Goal: Find specific page/section: Find specific page/section

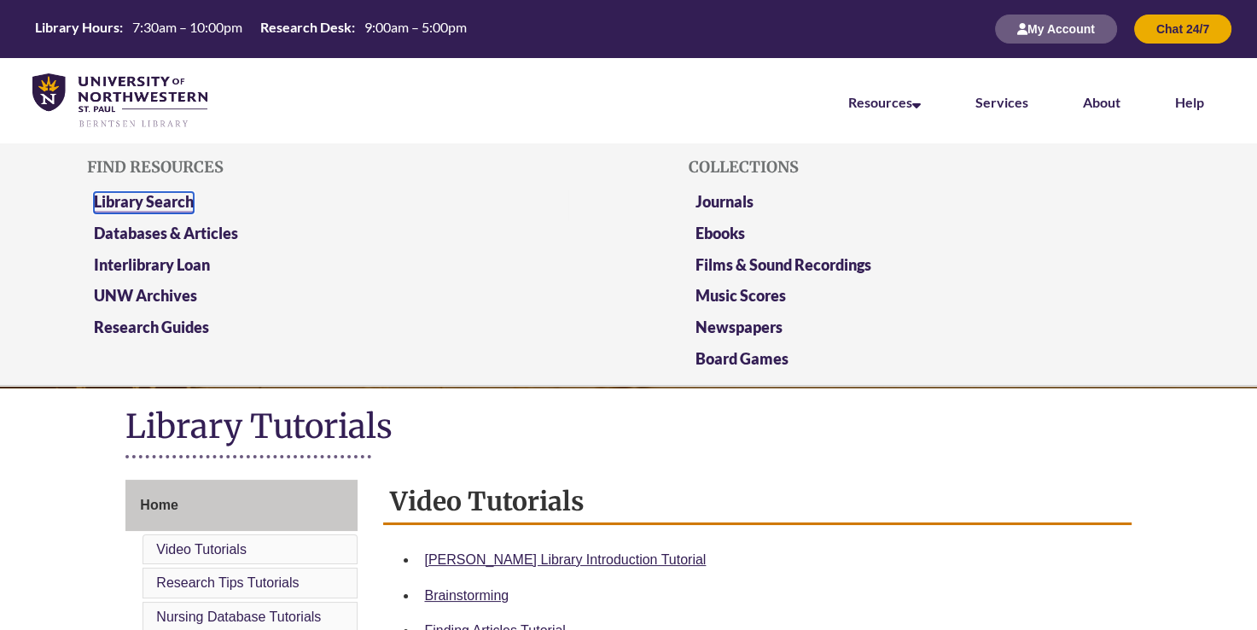
click at [174, 196] on link "Library Search" at bounding box center [144, 202] width 100 height 21
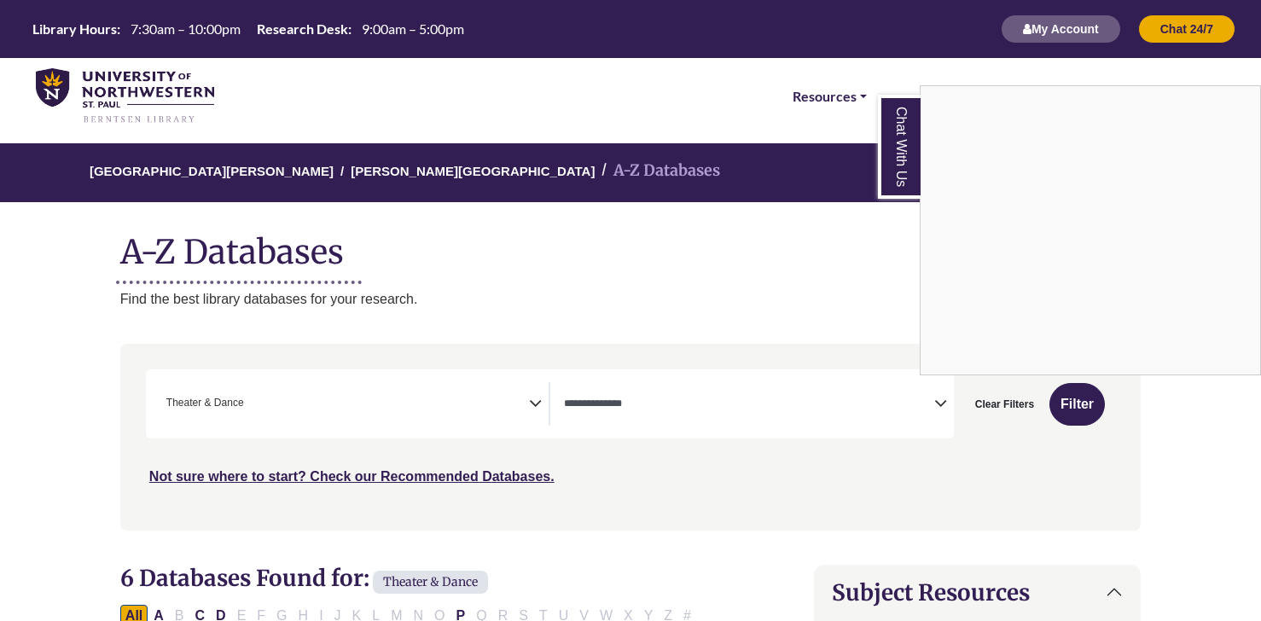
select select "Database Types Filter"
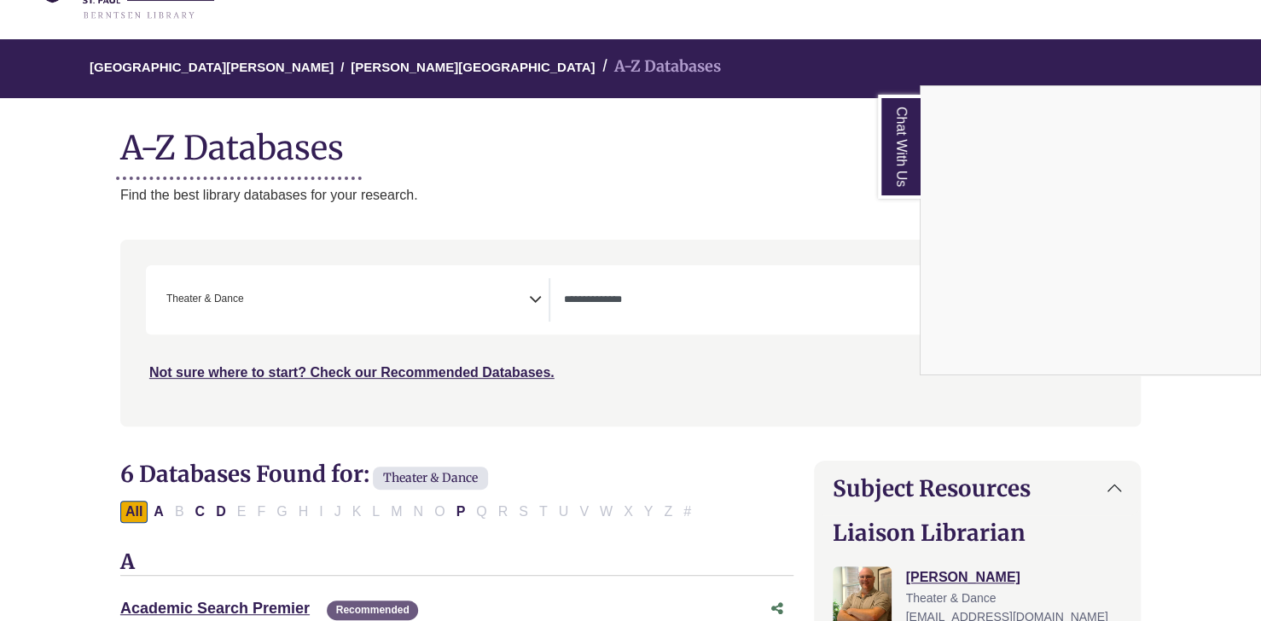
scroll to position [115, 0]
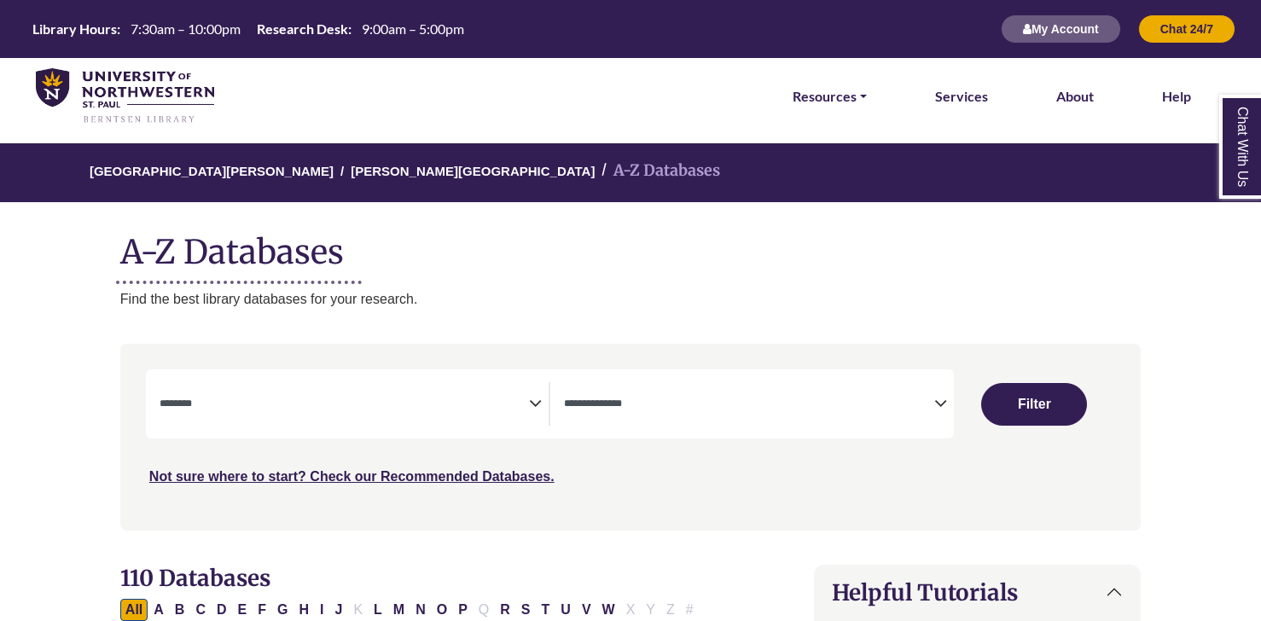
select select "Database Subject Filter"
select select "Database Types Filter"
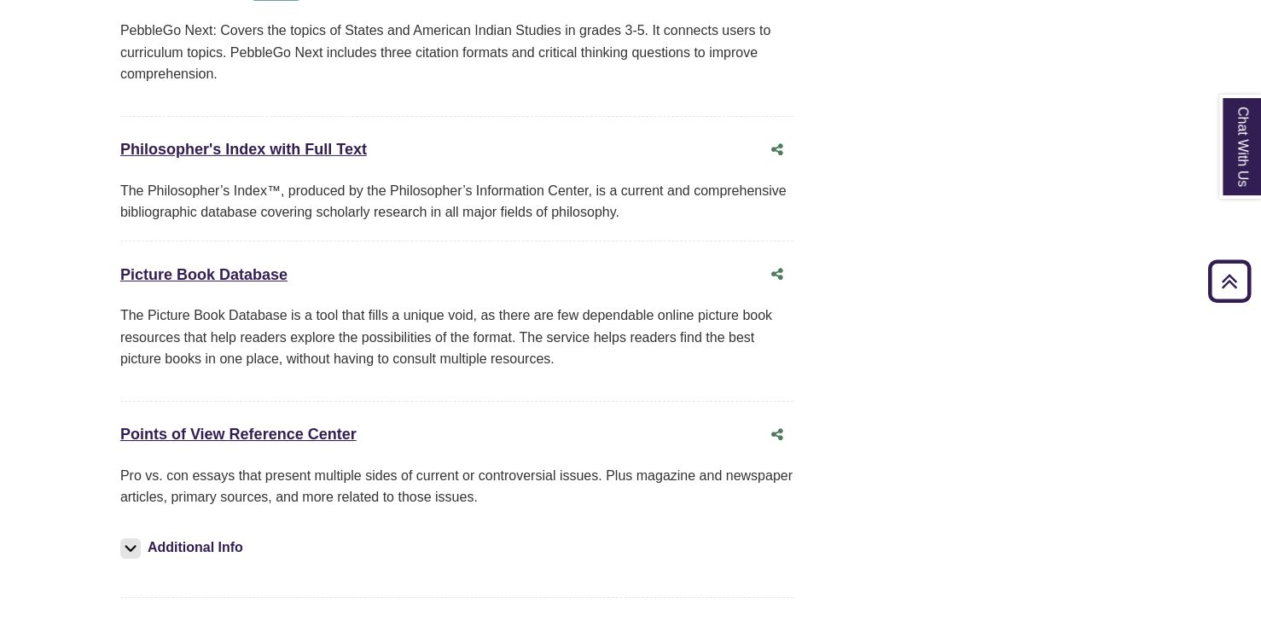
scroll to position [12174, 0]
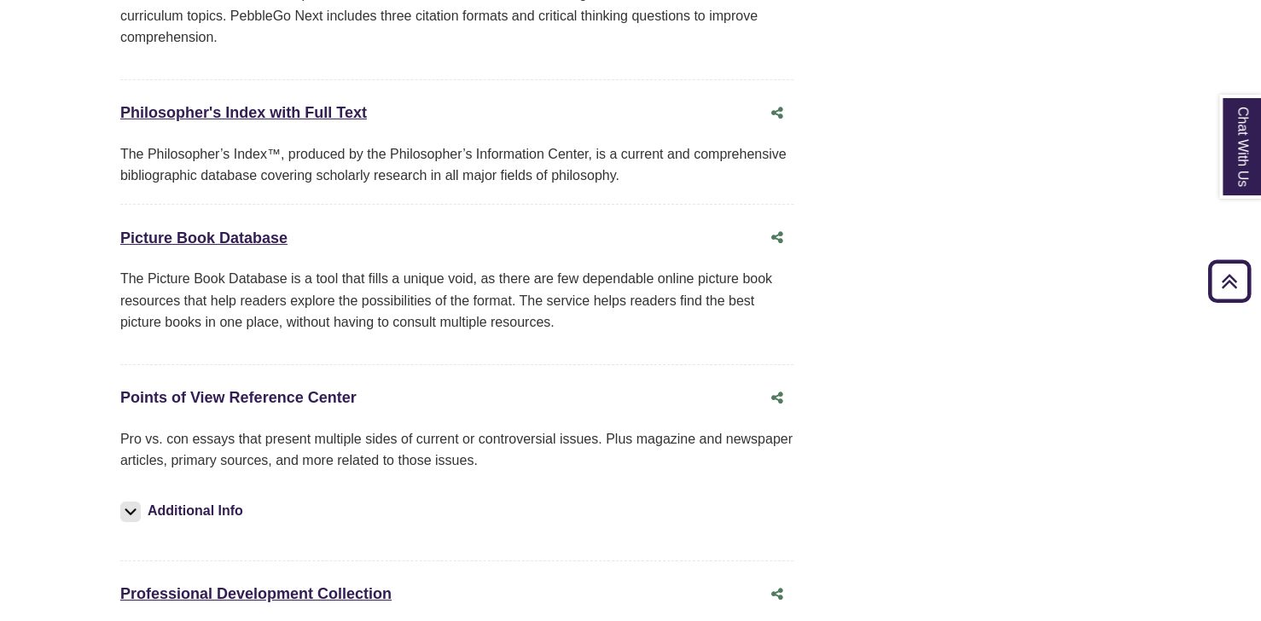
click at [211, 389] on link "Points of View Reference Center This link opens in a new window" at bounding box center [238, 397] width 236 height 17
